Goal: Information Seeking & Learning: Learn about a topic

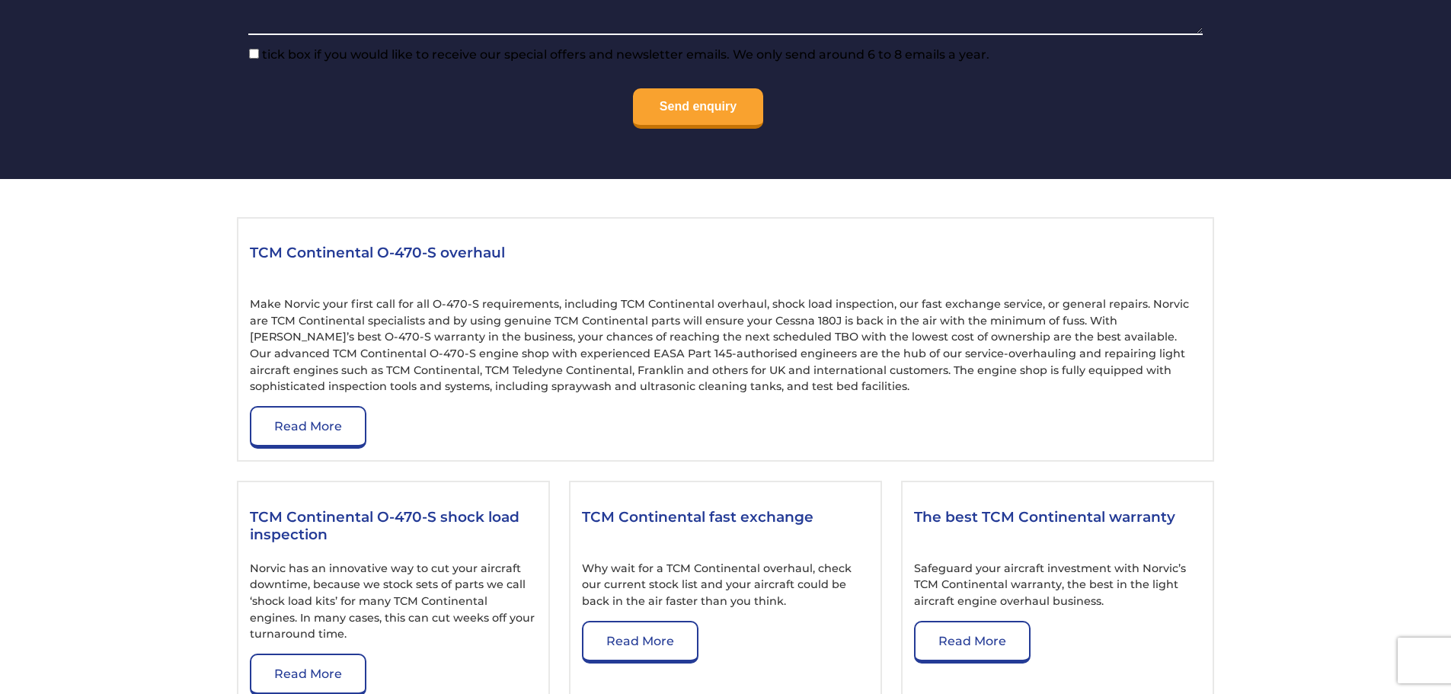
scroll to position [1524, 0]
click at [340, 419] on link "Read More" at bounding box center [308, 426] width 117 height 43
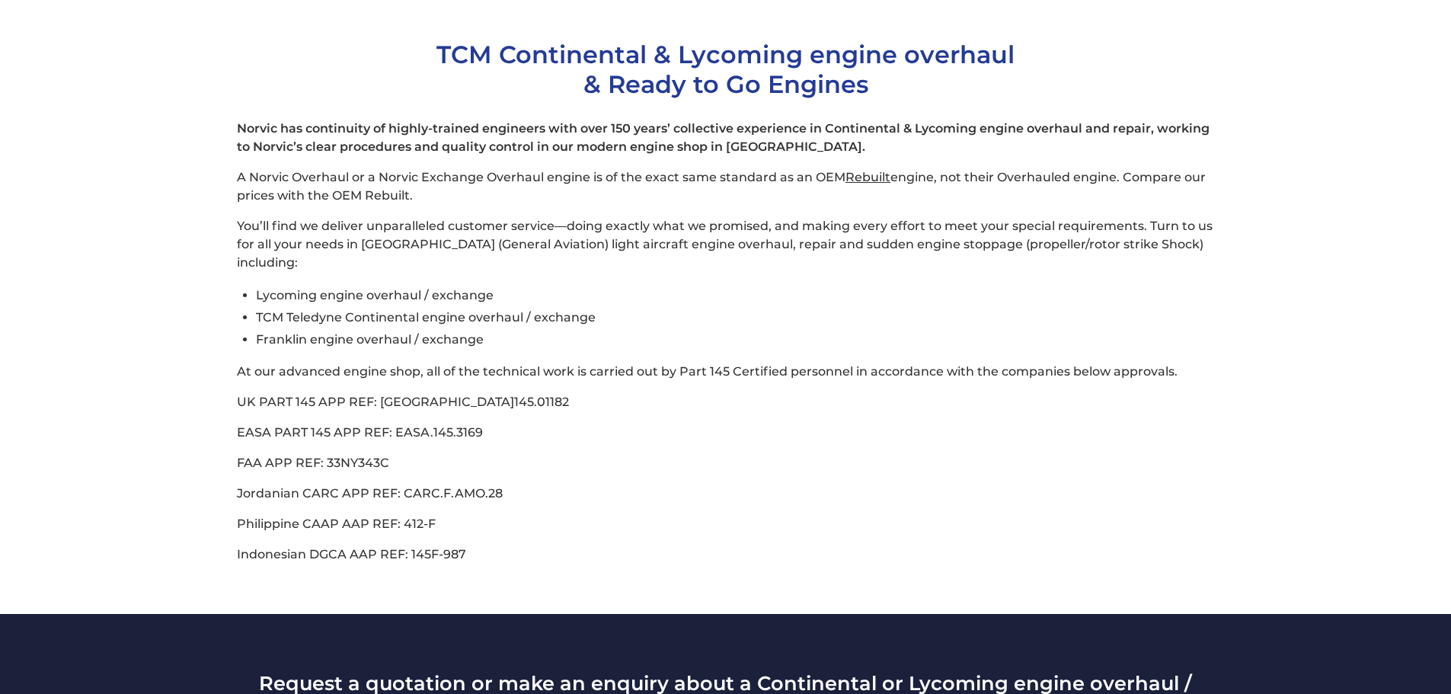
scroll to position [457, 0]
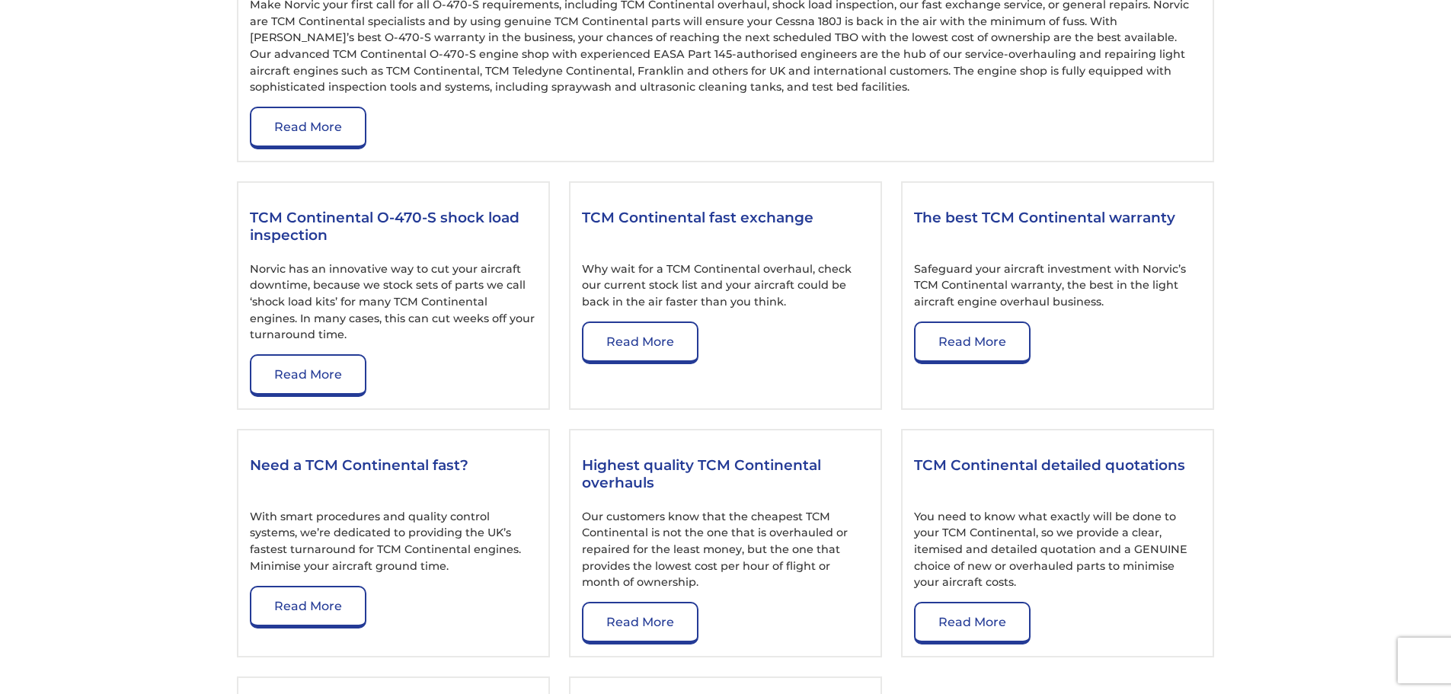
scroll to position [1828, 0]
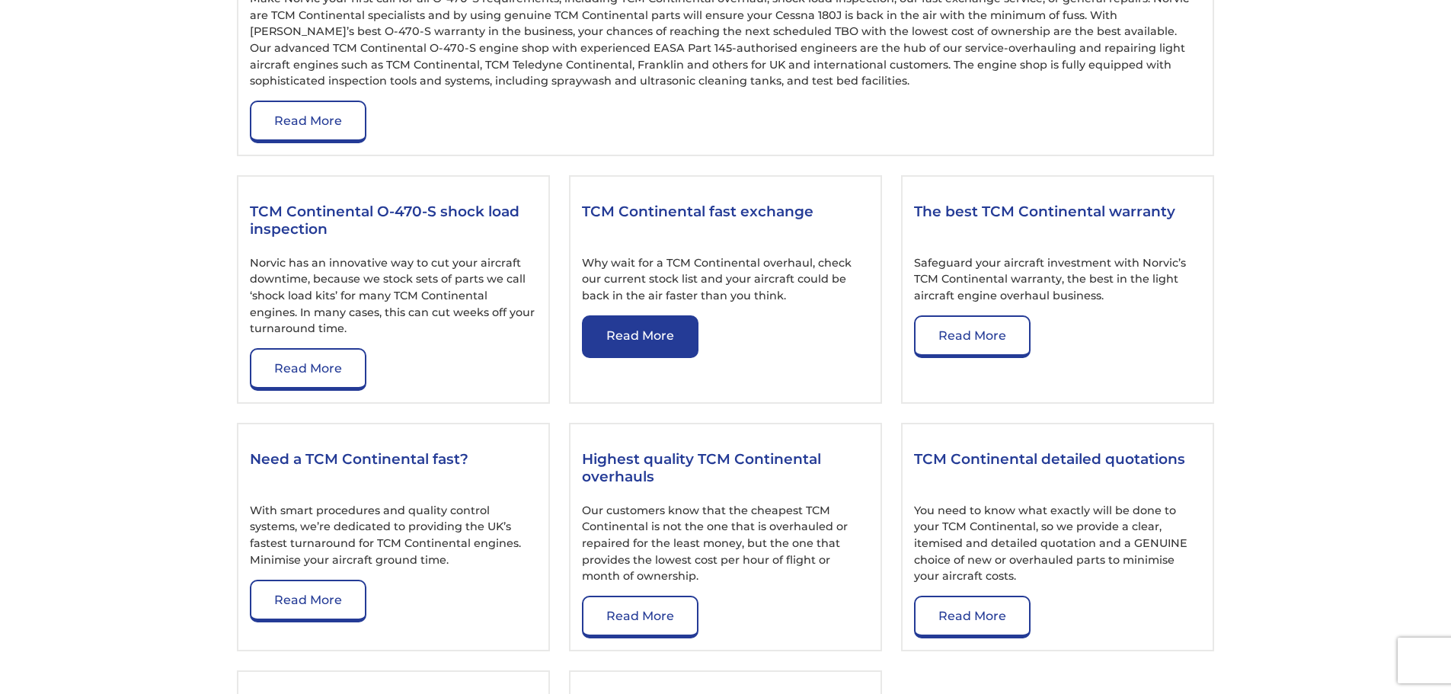
click at [655, 338] on link "Read More" at bounding box center [640, 336] width 117 height 43
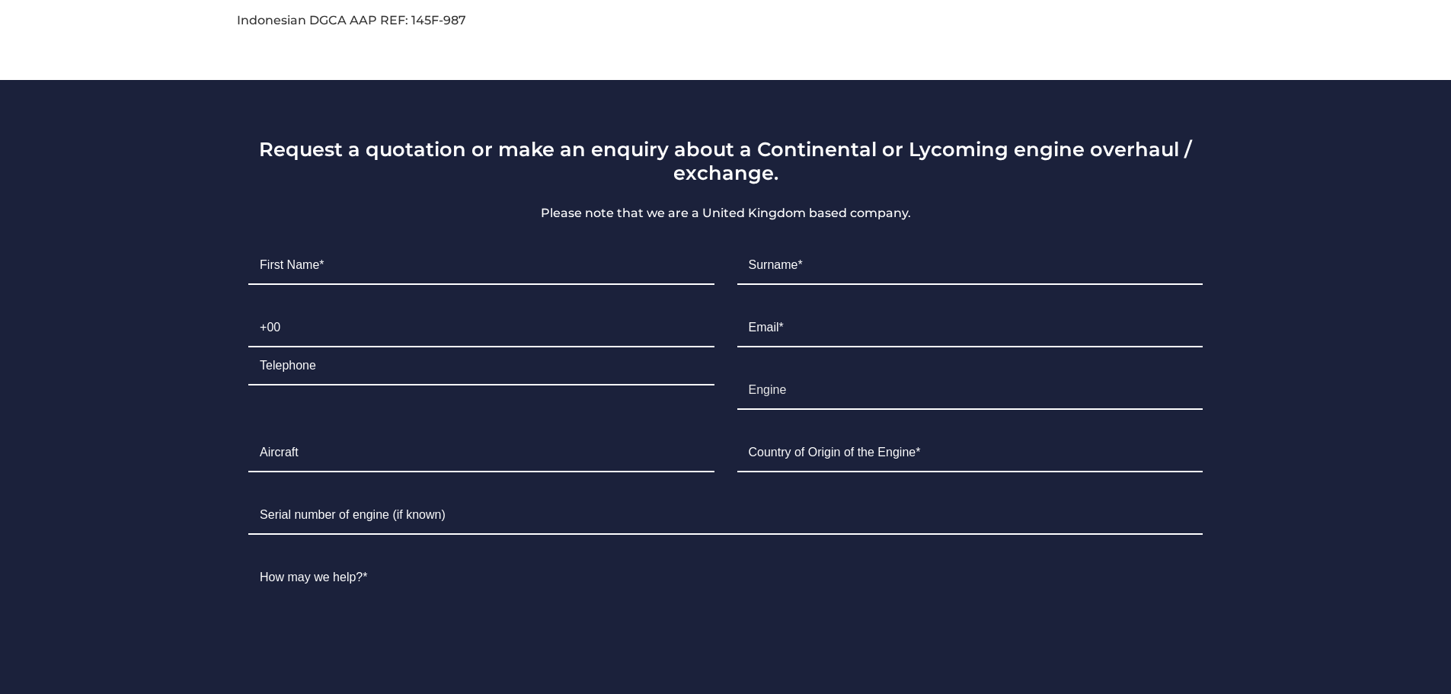
scroll to position [838, 0]
